Goal: Task Accomplishment & Management: Complete application form

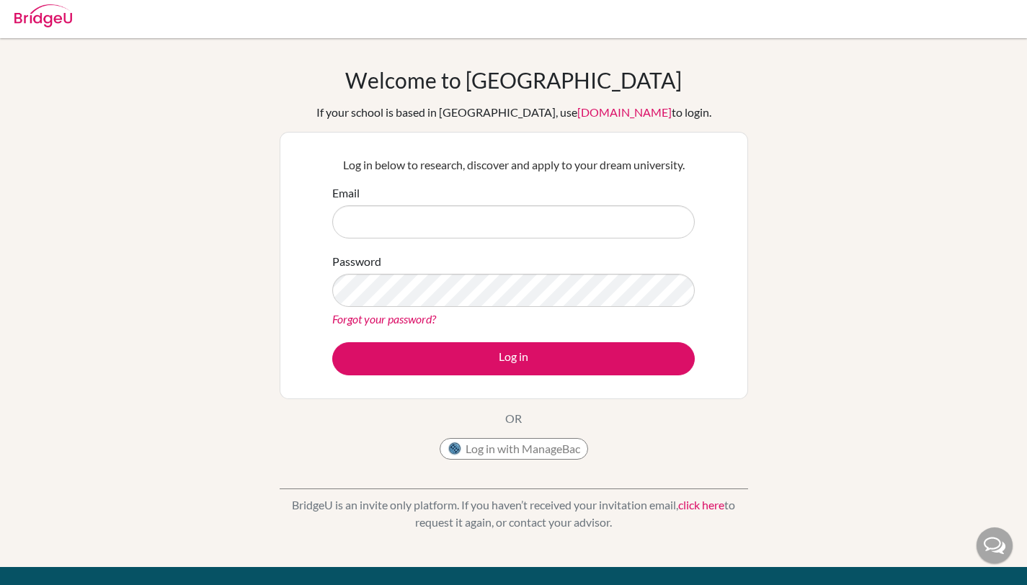
scroll to position [9, 0]
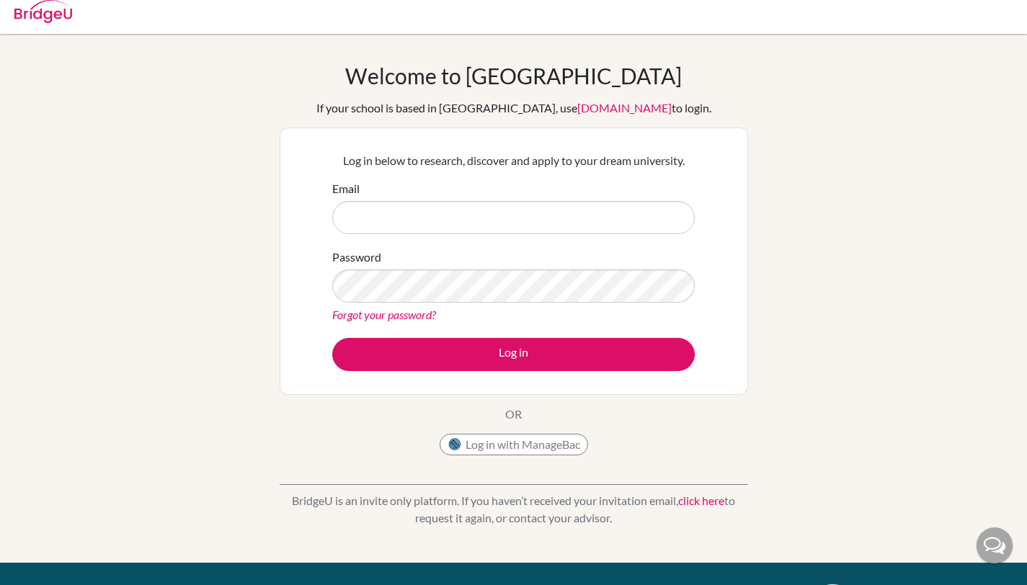
click at [353, 189] on label "Email" at bounding box center [345, 188] width 27 height 17
click at [353, 201] on input "Email" at bounding box center [513, 217] width 363 height 33
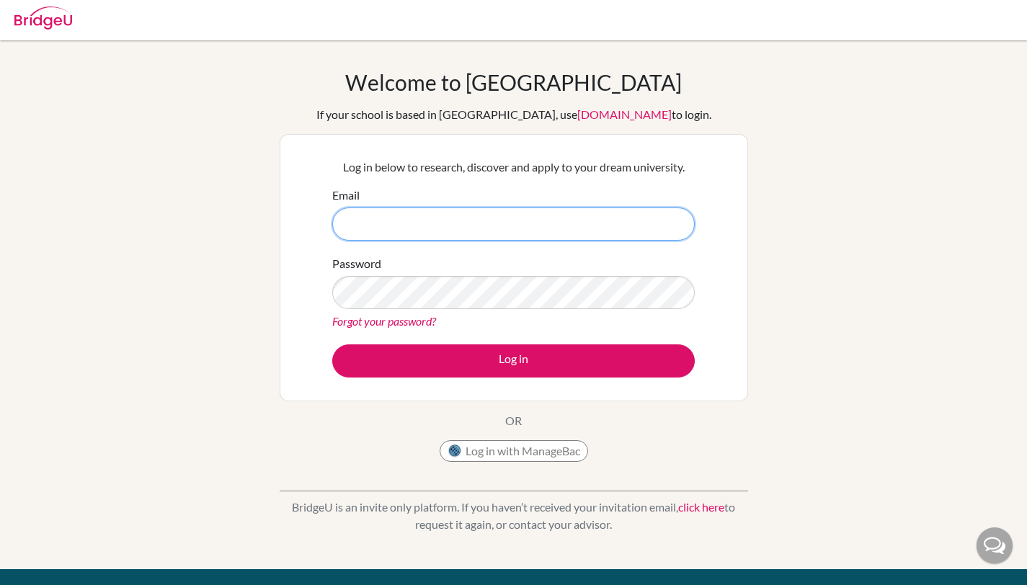
scroll to position [0, 0]
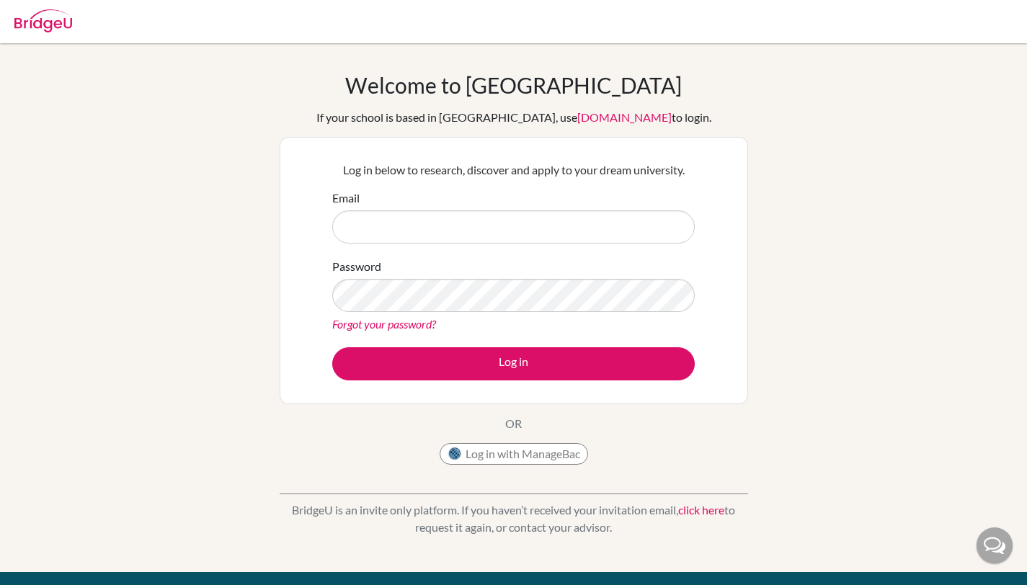
click at [974, 254] on div "Welcome to BridgeU If your school is based in China, use app.bridge-u.com.cn to…" at bounding box center [513, 308] width 1027 height 472
click at [932, 314] on div "Welcome to BridgeU If your school is based in China, use app.bridge-u.com.cn to…" at bounding box center [513, 308] width 1027 height 472
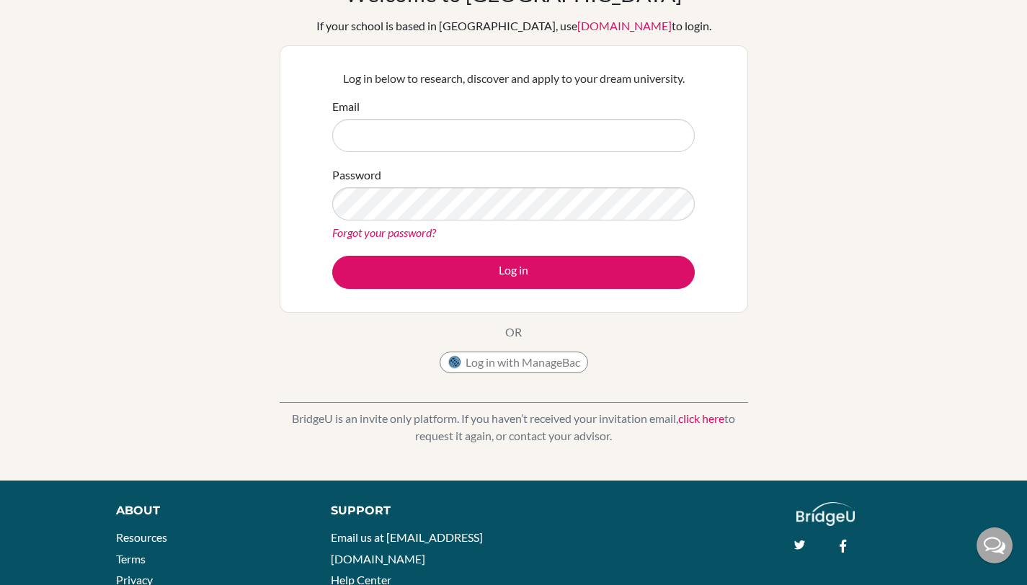
scroll to position [183, 0]
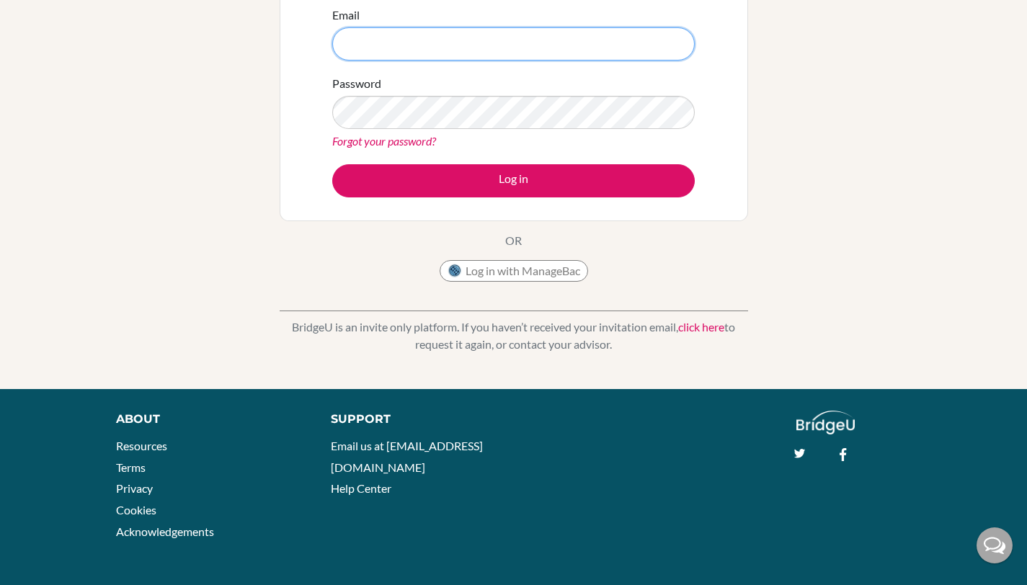
click at [368, 40] on input "Email" at bounding box center [513, 43] width 363 height 33
type input "nawrahqr@gmail.com"
drag, startPoint x: 445, startPoint y: 43, endPoint x: 170, endPoint y: 13, distance: 276.4
click at [170, 13] on div "Welcome to BridgeU If your school is based in China, use app.bridge-u.com.cn to…" at bounding box center [513, 125] width 1027 height 472
click at [890, 320] on div "Welcome to BridgeU If your school is based in China, use app.bridge-u.com.cn to…" at bounding box center [513, 125] width 1027 height 472
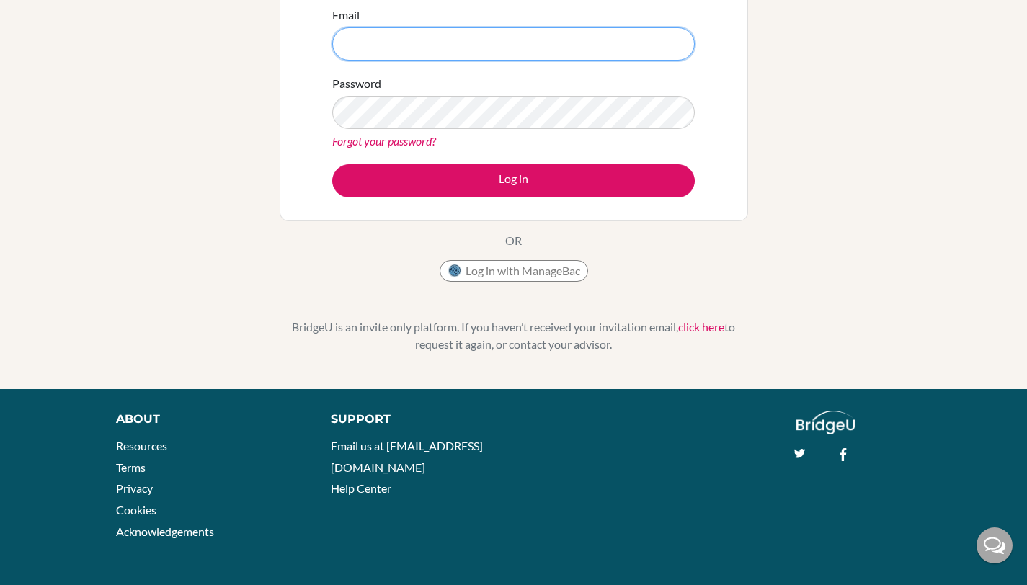
click at [478, 50] on input "Email" at bounding box center [513, 43] width 363 height 33
type input "siti.nawrah@sisschools."
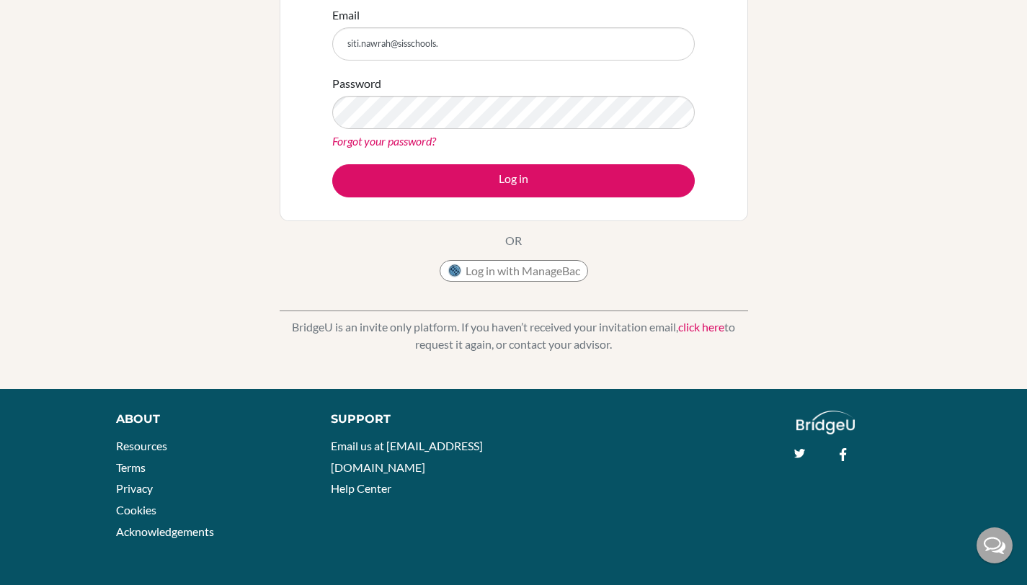
click at [626, 374] on div "Welcome to BridgeU If your school is based in China, use app.bridge-u.com.cn to…" at bounding box center [513, 124] width 1027 height 529
click at [503, 36] on input "siti.nawrah@sisschools." at bounding box center [513, 43] width 363 height 33
click at [903, 244] on div "Welcome to BridgeU If your school is based in China, use app.bridge-u.com.cn to…" at bounding box center [513, 125] width 1027 height 472
click at [914, 245] on div "Welcome to BridgeU If your school is based in China, use app.bridge-u.com.cn to…" at bounding box center [513, 125] width 1027 height 472
click at [890, 363] on div "Welcome to BridgeU If your school is based in China, use app.bridge-u.com.cn to…" at bounding box center [513, 124] width 1027 height 529
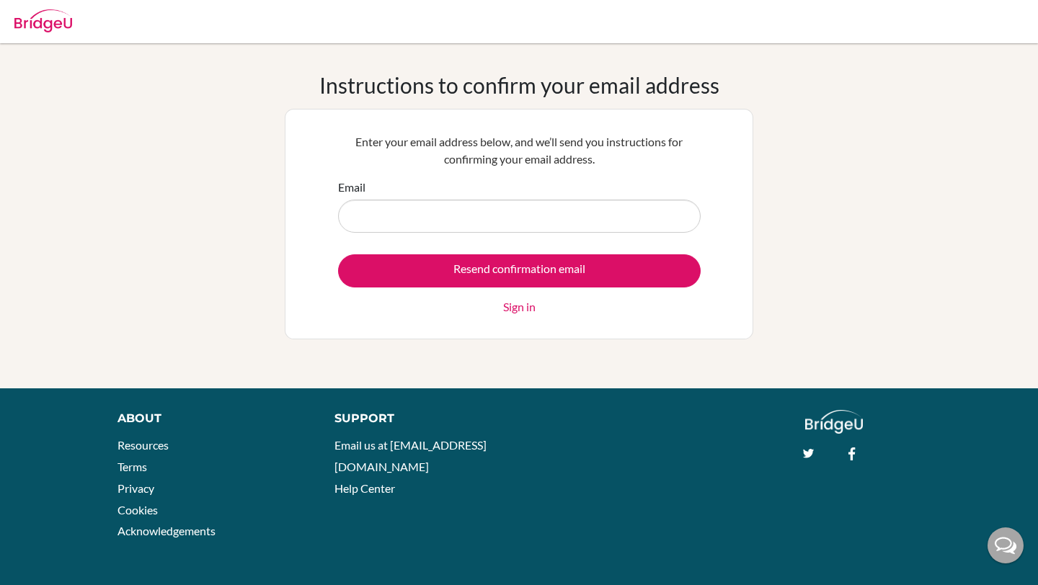
click at [1009, 72] on div "Instructions to confirm your email address Enter your email address below, and …" at bounding box center [519, 216] width 1038 height 288
click at [945, 257] on div "Instructions to confirm your email address Enter your email address below, and …" at bounding box center [519, 216] width 1038 height 288
drag, startPoint x: 777, startPoint y: 236, endPoint x: 790, endPoint y: 167, distance: 70.4
click at [790, 167] on div "Instructions to confirm your email address Enter your email address below, and …" at bounding box center [519, 216] width 1038 height 288
drag, startPoint x: 788, startPoint y: 166, endPoint x: 813, endPoint y: 140, distance: 35.7
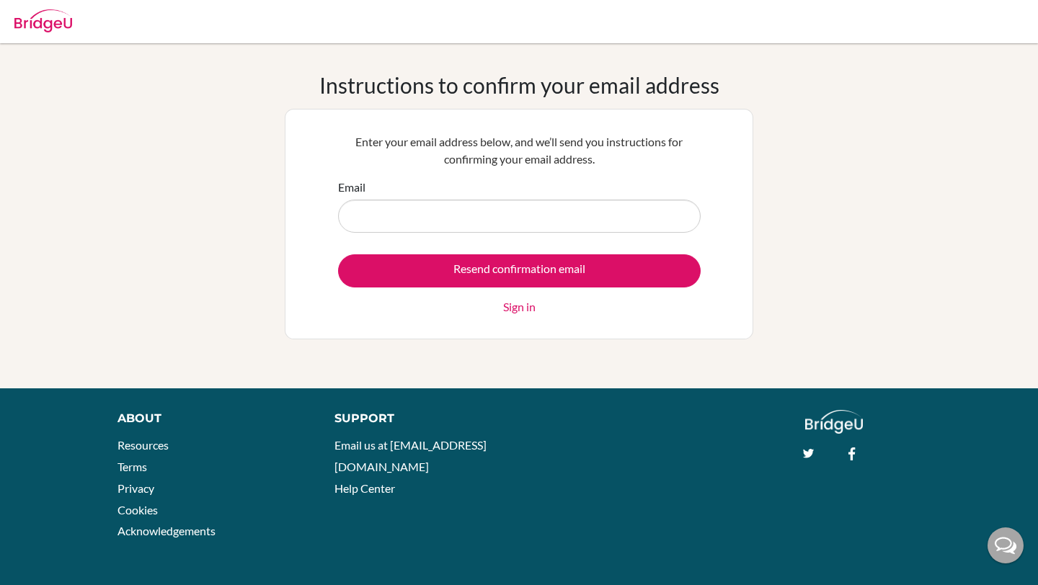
click at [813, 140] on div "Instructions to confirm your email address Enter your email address below, and …" at bounding box center [519, 216] width 1038 height 288
drag, startPoint x: 813, startPoint y: 140, endPoint x: 844, endPoint y: 100, distance: 51.4
click at [844, 100] on div "Instructions to confirm your email address Enter your email address below, and …" at bounding box center [519, 216] width 1038 height 288
drag, startPoint x: 844, startPoint y: 100, endPoint x: 877, endPoint y: 103, distance: 33.4
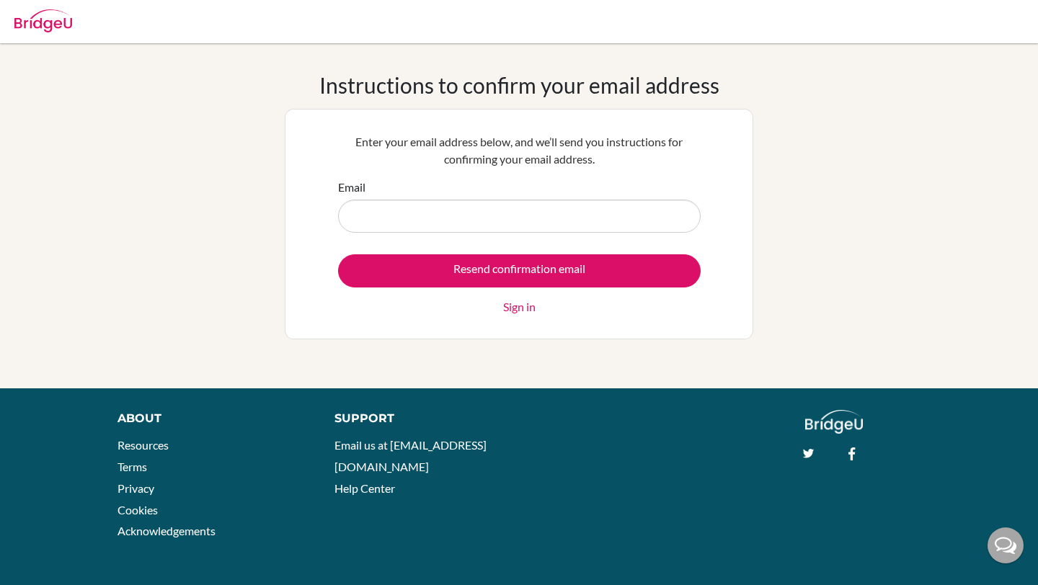
click at [877, 103] on div "Instructions to confirm your email address Enter your email address below, and …" at bounding box center [519, 216] width 1038 height 288
